Goal: Browse casually

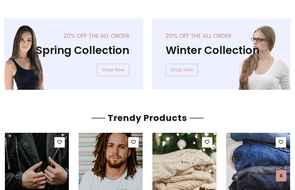
scroll to position [29, 0]
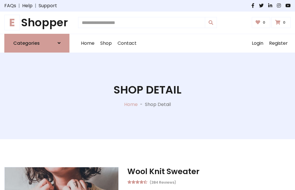
click at [37, 23] on h1 "E Shopper" at bounding box center [36, 22] width 65 height 13
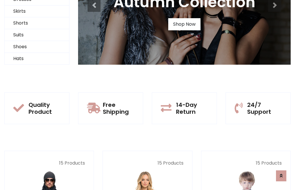
scroll to position [56, 0]
